Goal: Information Seeking & Learning: Learn about a topic

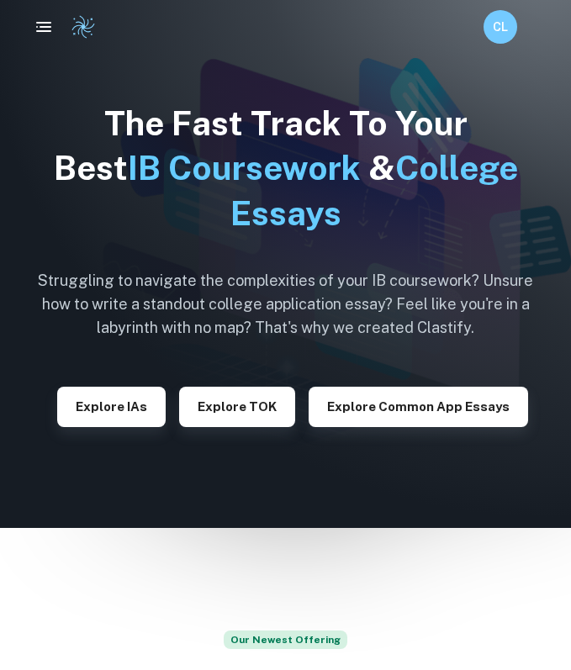
checkbox input "true"
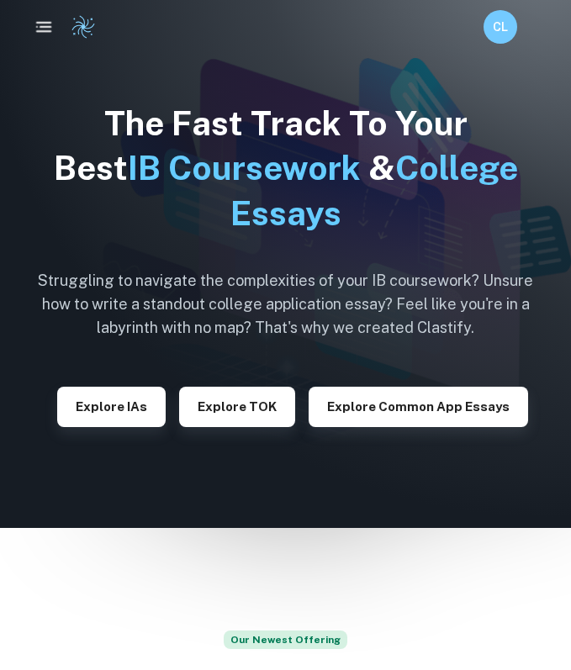
click at [39, 24] on icon "button" at bounding box center [44, 27] width 20 height 20
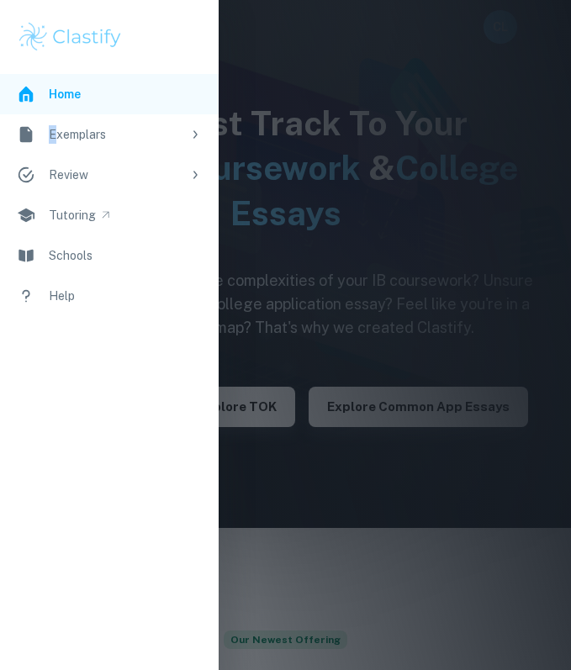
click at [56, 125] on link "Exemplars" at bounding box center [109, 134] width 219 height 40
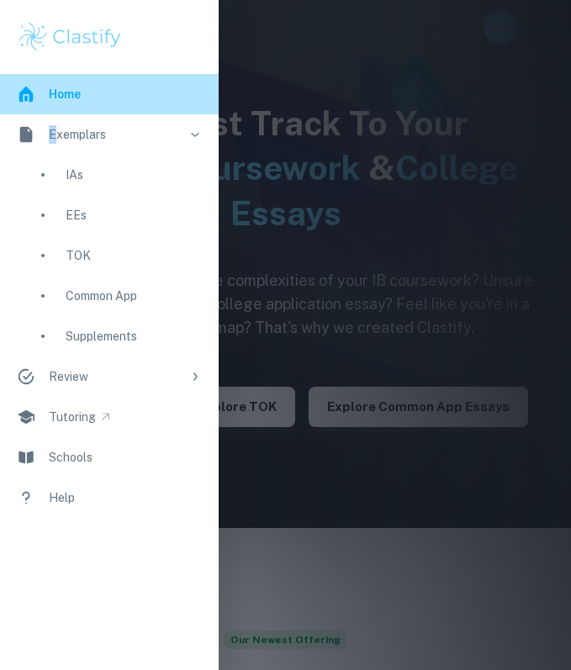
click at [33, 102] on icon at bounding box center [26, 94] width 19 height 19
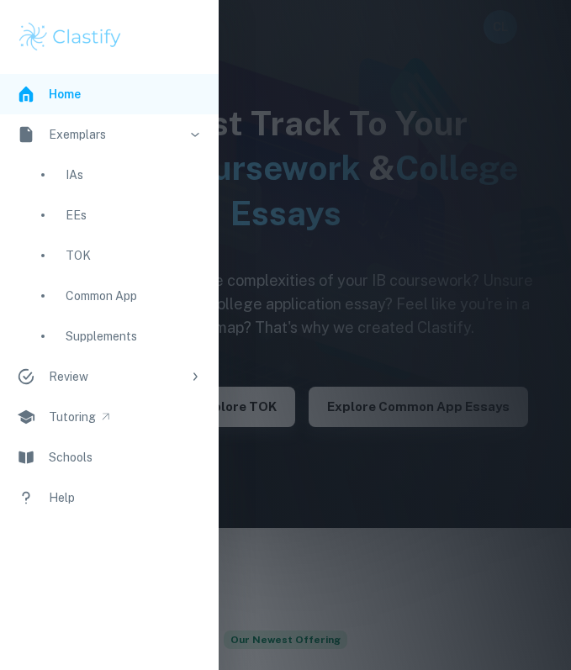
click at [355, 140] on div at bounding box center [285, 335] width 571 height 670
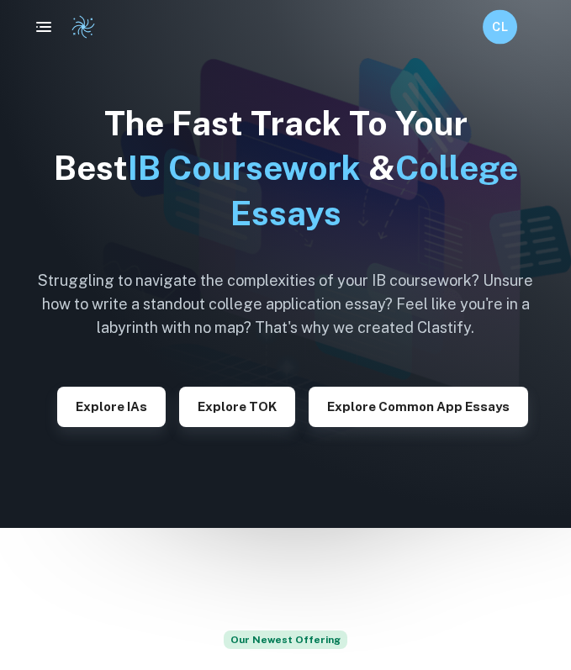
click at [502, 30] on h6 "CL" at bounding box center [500, 27] width 20 height 19
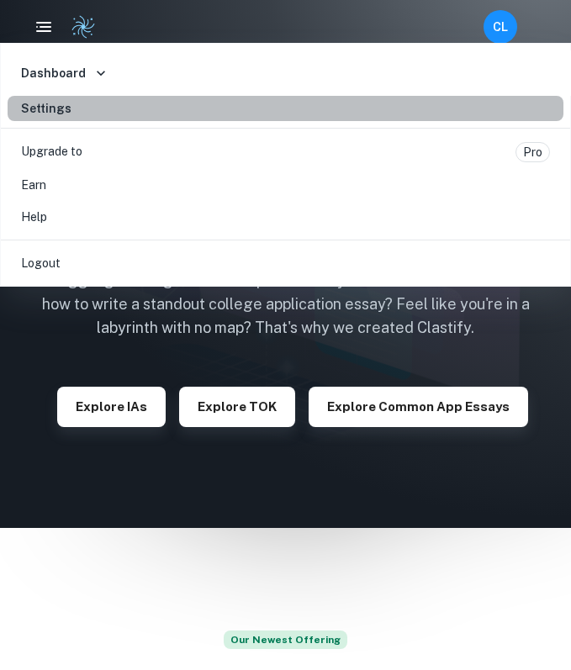
click at [71, 109] on link "Settings" at bounding box center [286, 108] width 556 height 25
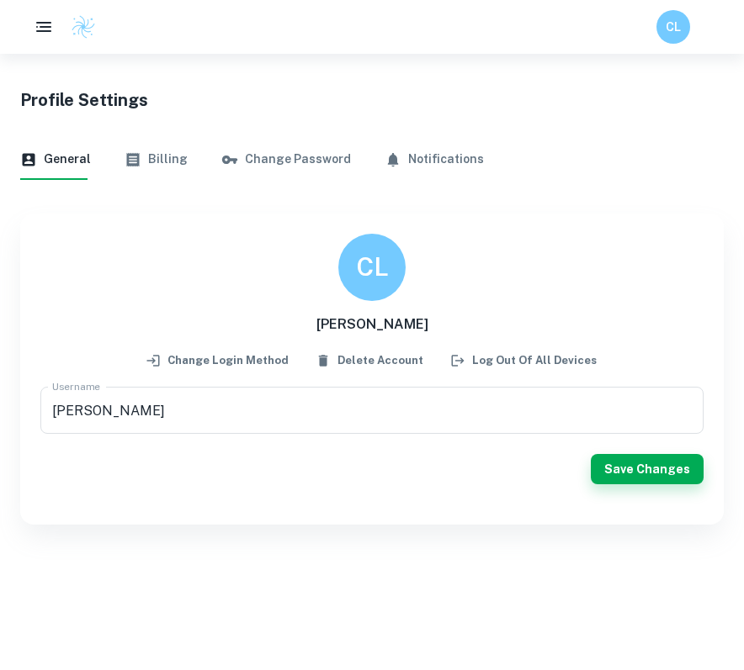
click at [570, 27] on div "CL" at bounding box center [372, 27] width 744 height 34
click at [570, 27] on h6 "CL" at bounding box center [673, 27] width 20 height 19
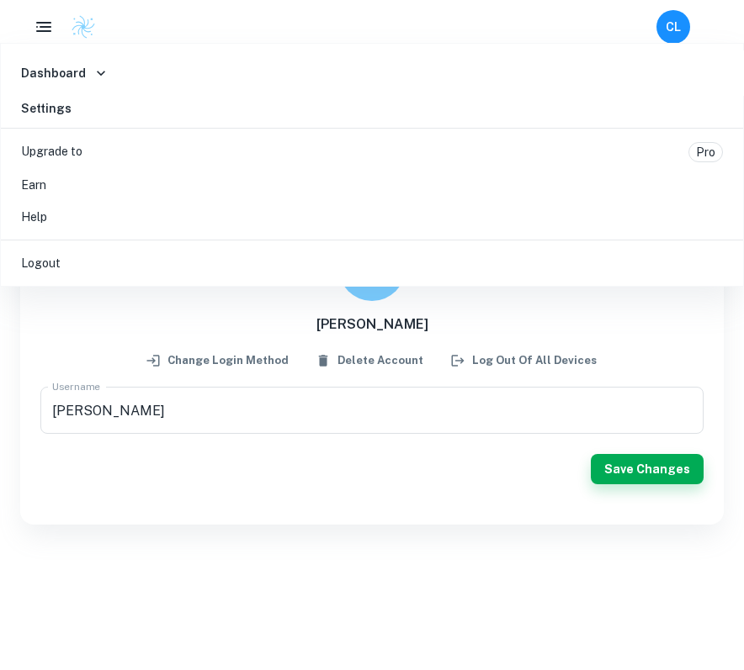
click at [100, 31] on div at bounding box center [372, 335] width 744 height 670
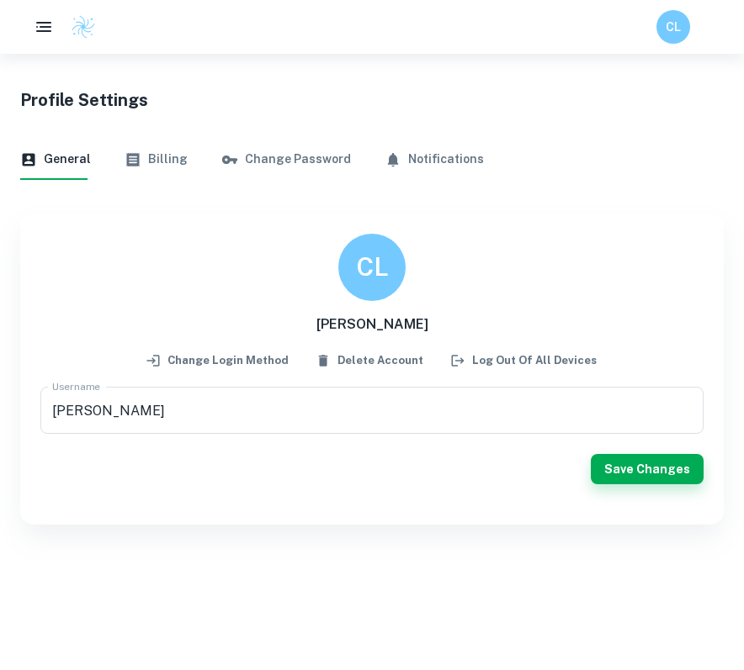
click at [84, 26] on img at bounding box center [83, 26] width 25 height 25
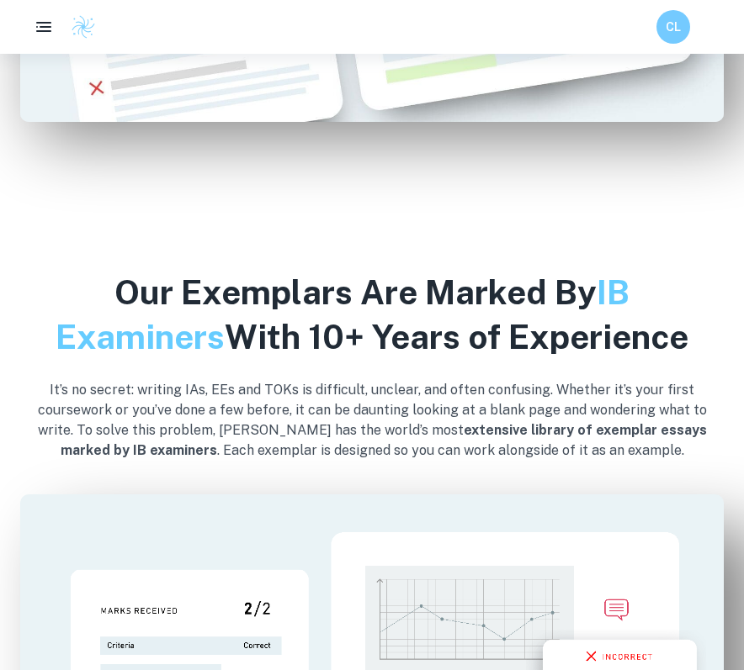
scroll to position [776, 0]
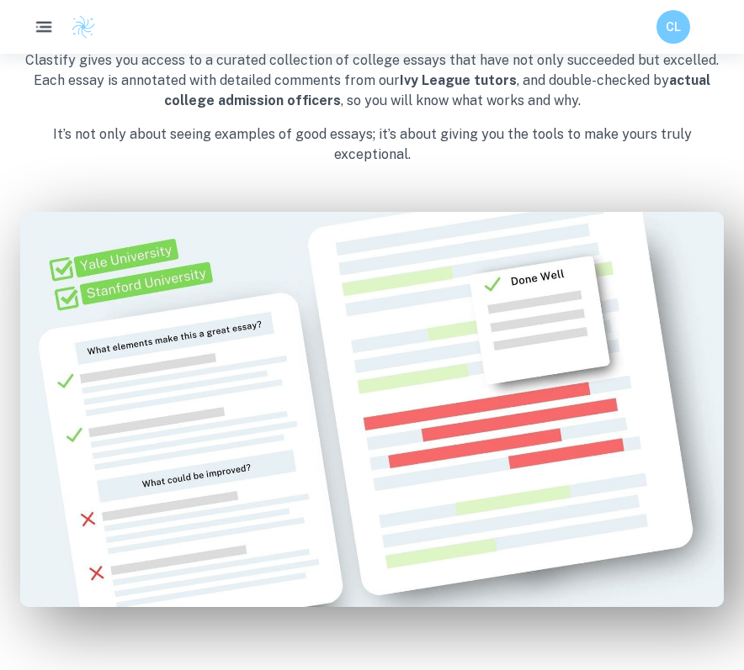
click at [44, 23] on rect "button" at bounding box center [43, 23] width 15 height 2
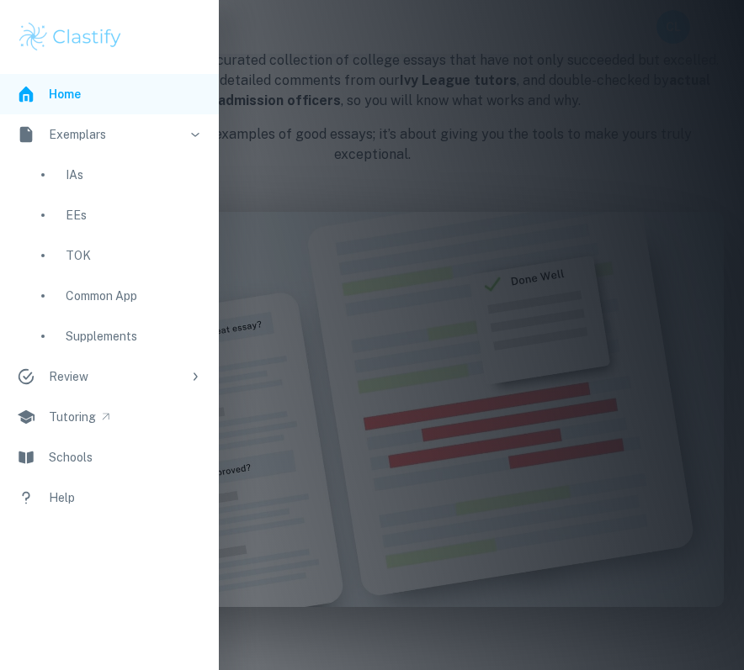
click at [65, 215] on link "EEs" at bounding box center [109, 215] width 219 height 40
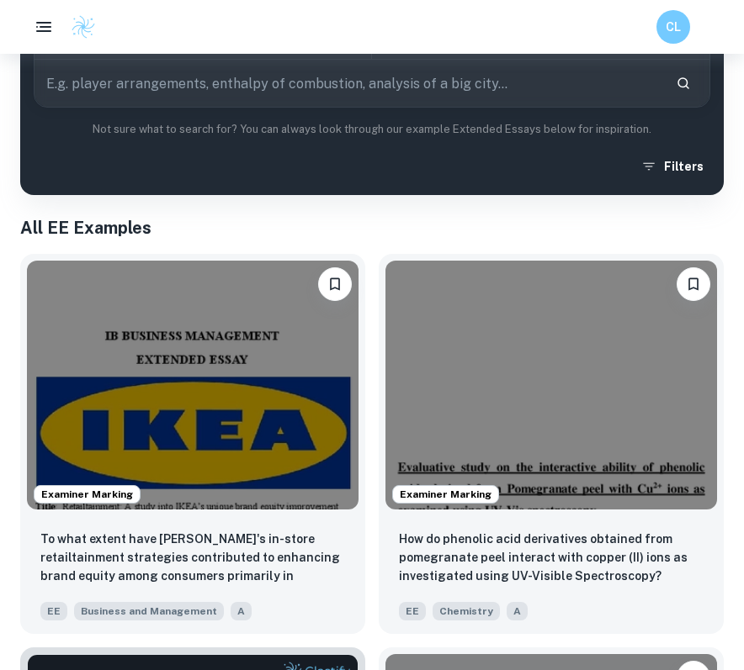
scroll to position [265, 0]
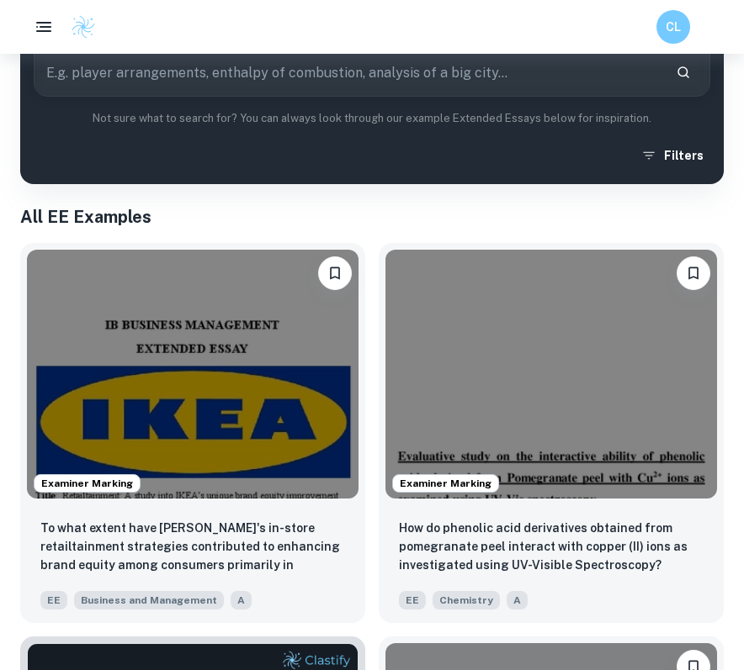
click at [570, 42] on div "CL" at bounding box center [689, 27] width 67 height 34
click at [570, 36] on div "CL" at bounding box center [671, 26] width 35 height 35
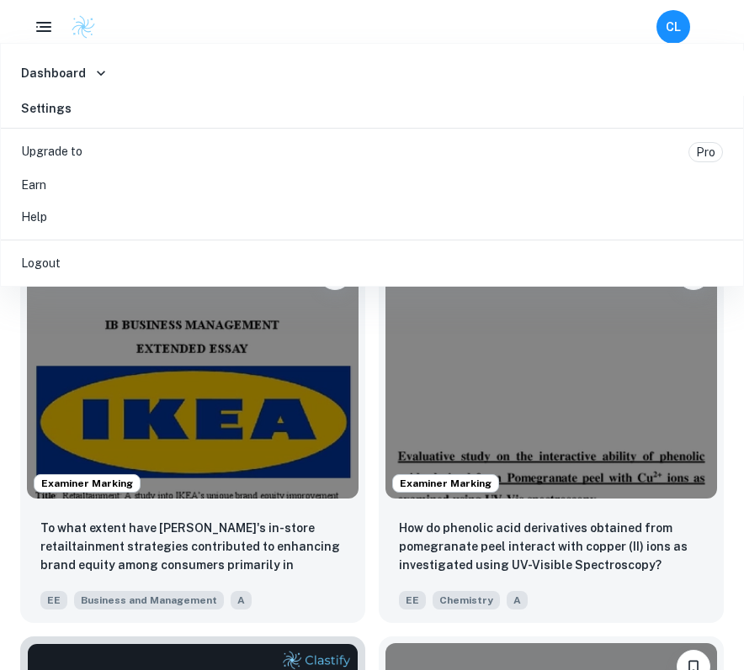
click at [76, 66] on h6 "Dashboard" at bounding box center [53, 73] width 65 height 19
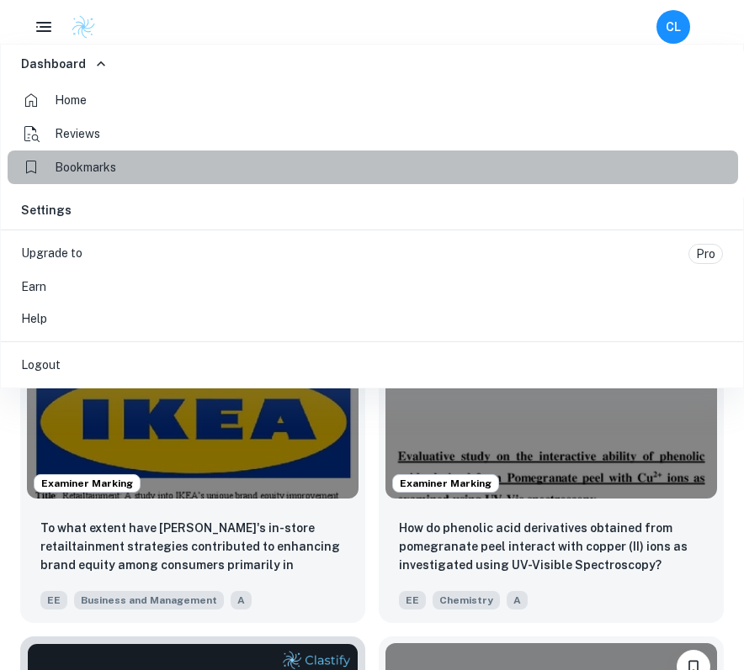
click at [71, 164] on span "Bookmarks" at bounding box center [85, 168] width 61 height 18
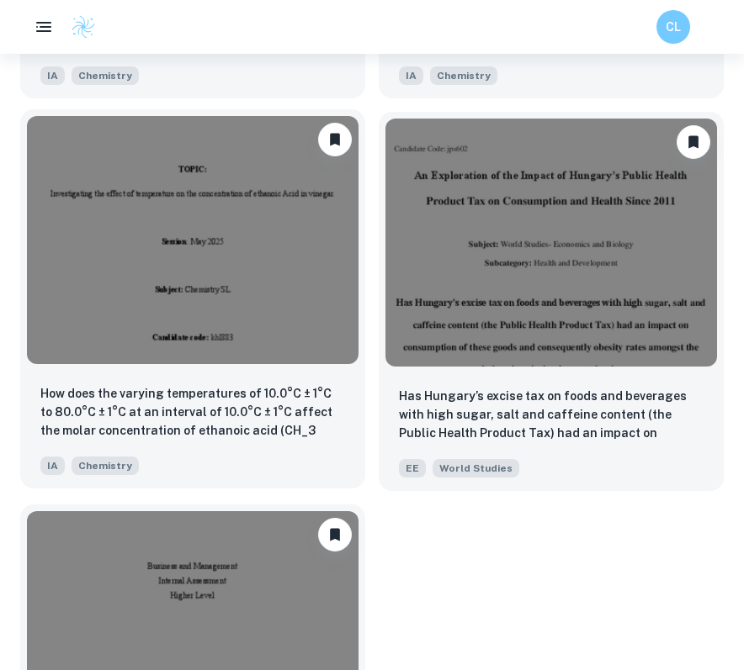
scroll to position [463, 0]
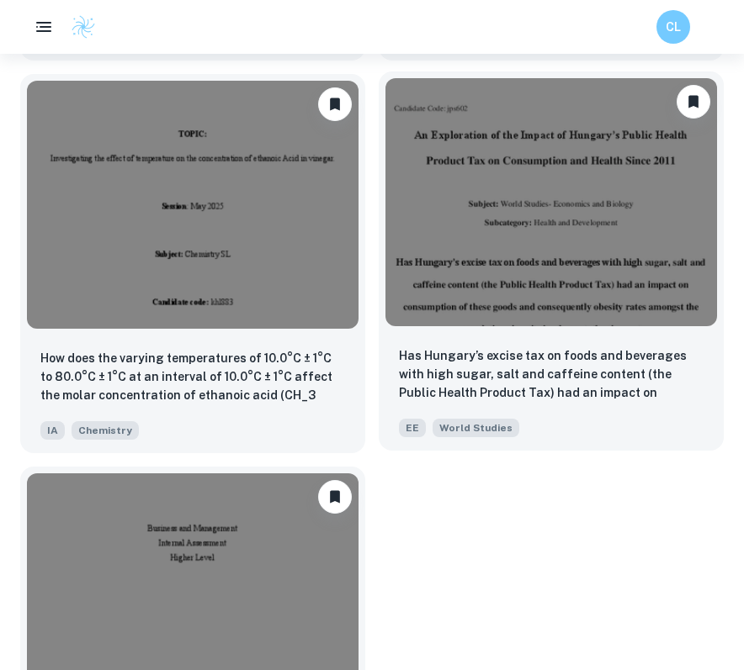
click at [568, 156] on img at bounding box center [550, 202] width 331 height 249
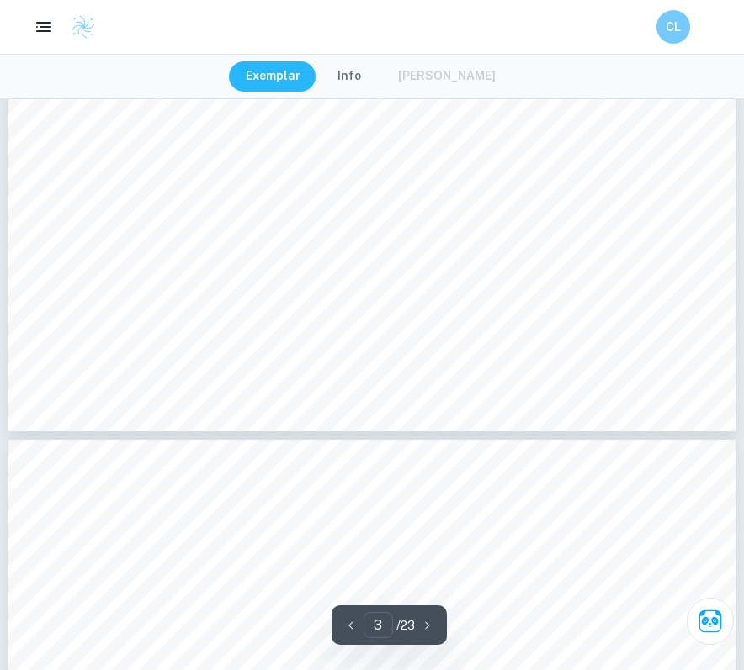
scroll to position [2900, 0]
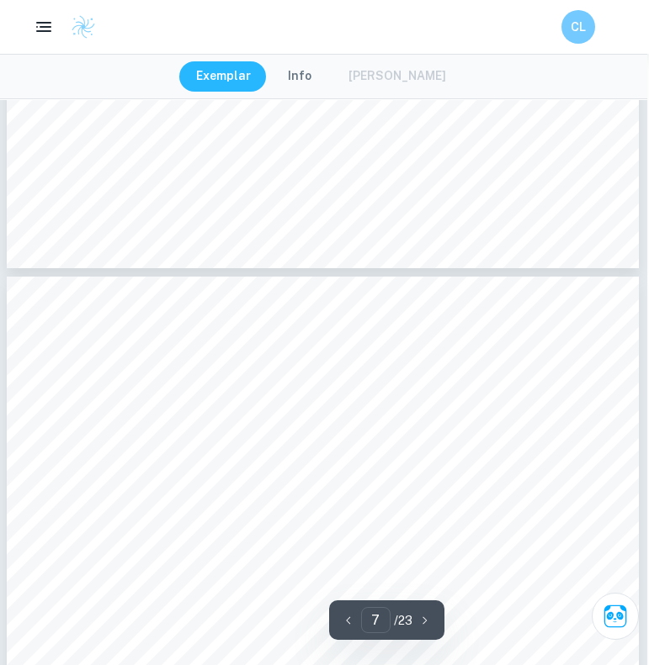
scroll to position [5520, 2]
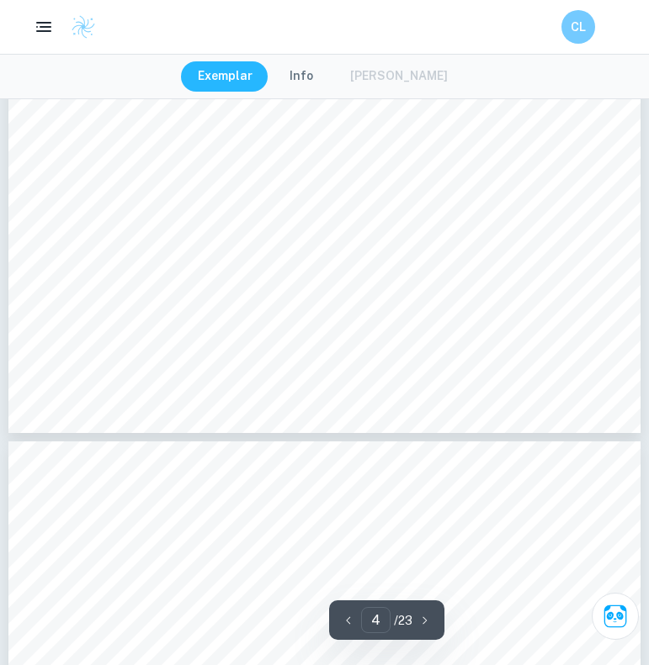
type input "5"
